Goal: Navigation & Orientation: Find specific page/section

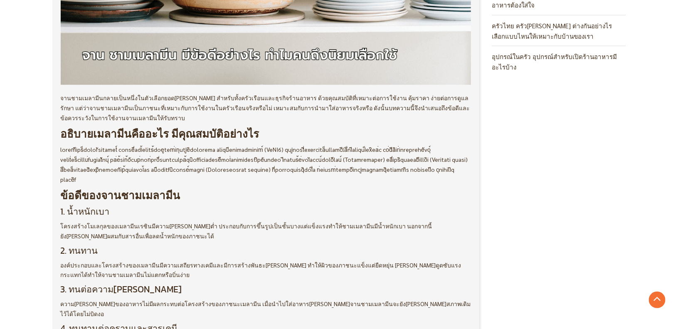
scroll to position [53, 0]
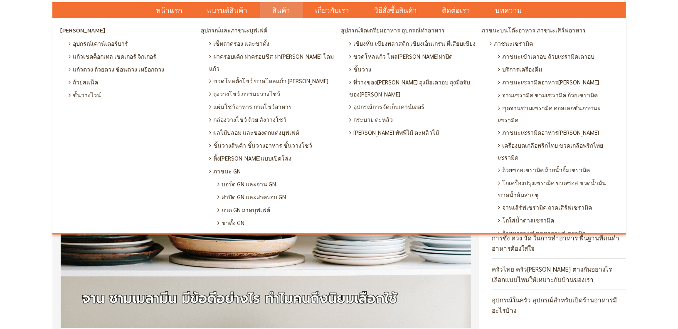
click at [281, 9] on span "สินค้า" at bounding box center [282, 10] width 18 height 17
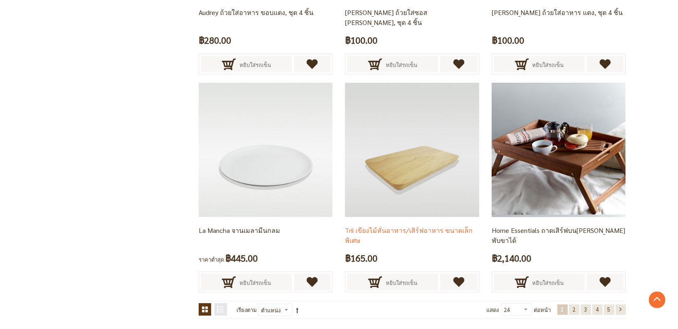
scroll to position [1730, 0]
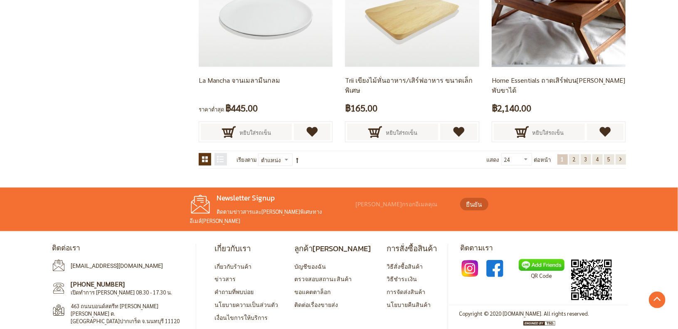
click at [624, 157] on link "หน้า ถัดไป" at bounding box center [621, 159] width 10 height 10
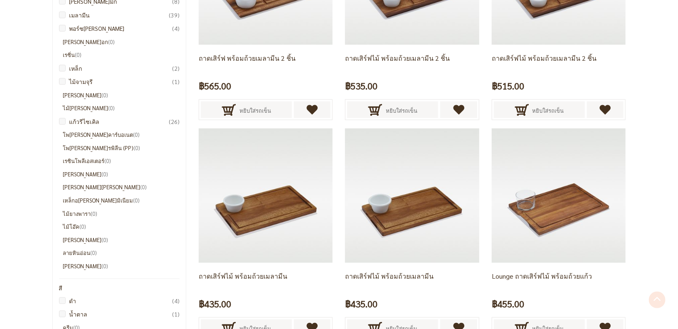
scroll to position [446, 0]
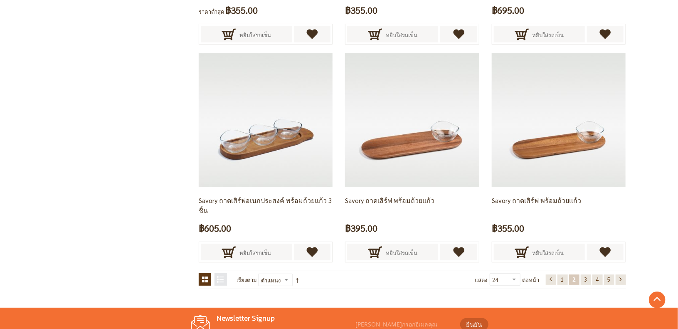
scroll to position [1730, 0]
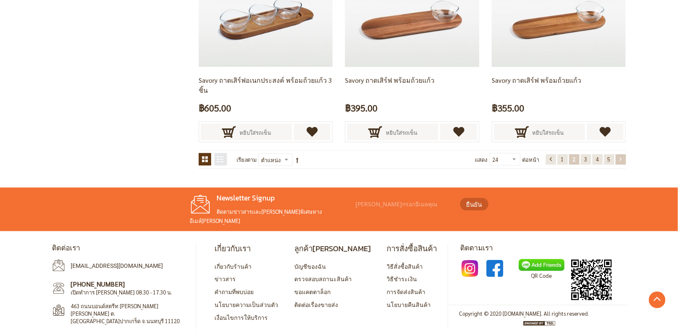
click at [623, 154] on link "หน้า ถัดไป" at bounding box center [621, 159] width 10 height 10
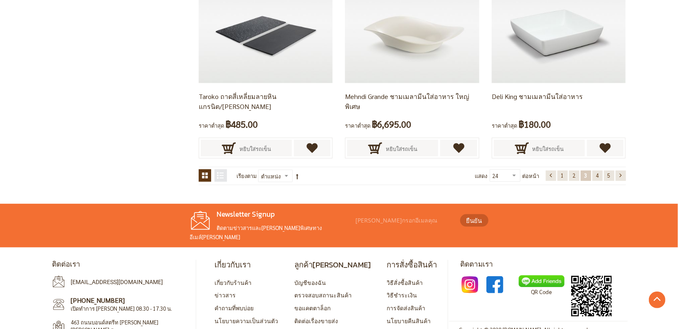
scroll to position [1730, 0]
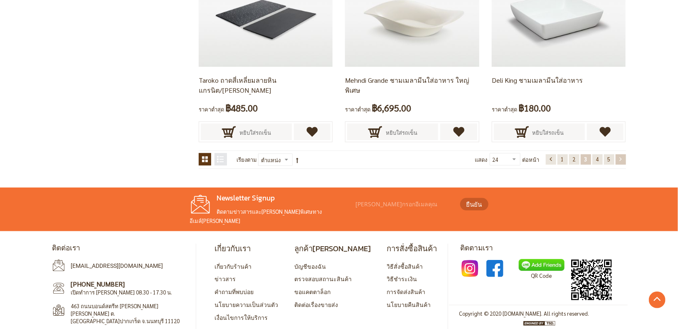
click at [623, 154] on link "หน้า ถัดไป" at bounding box center [621, 159] width 10 height 10
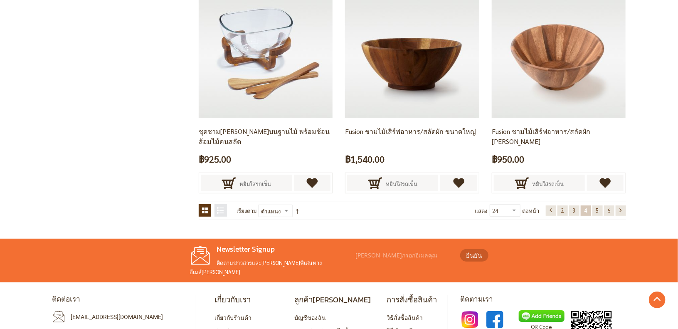
scroll to position [1693, 0]
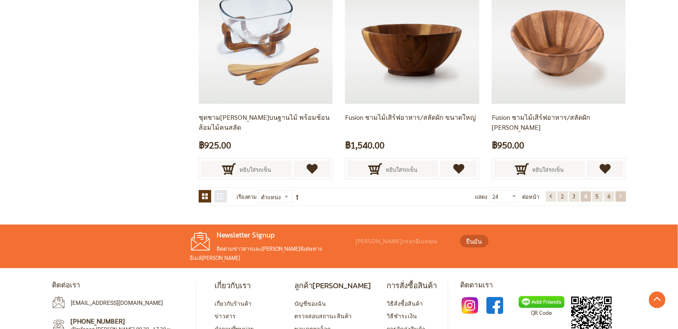
click at [618, 193] on link "หน้า ถัดไป" at bounding box center [621, 196] width 10 height 10
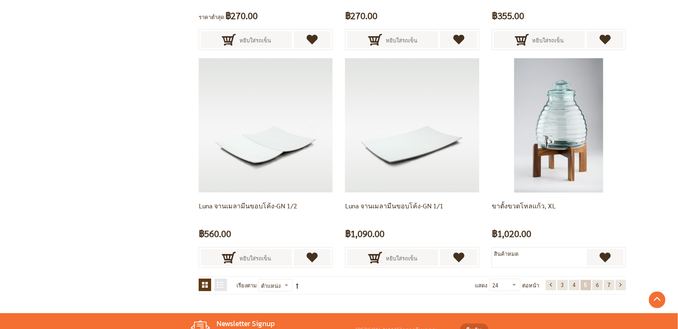
scroll to position [1610, 0]
